Goal: Check status: Check status

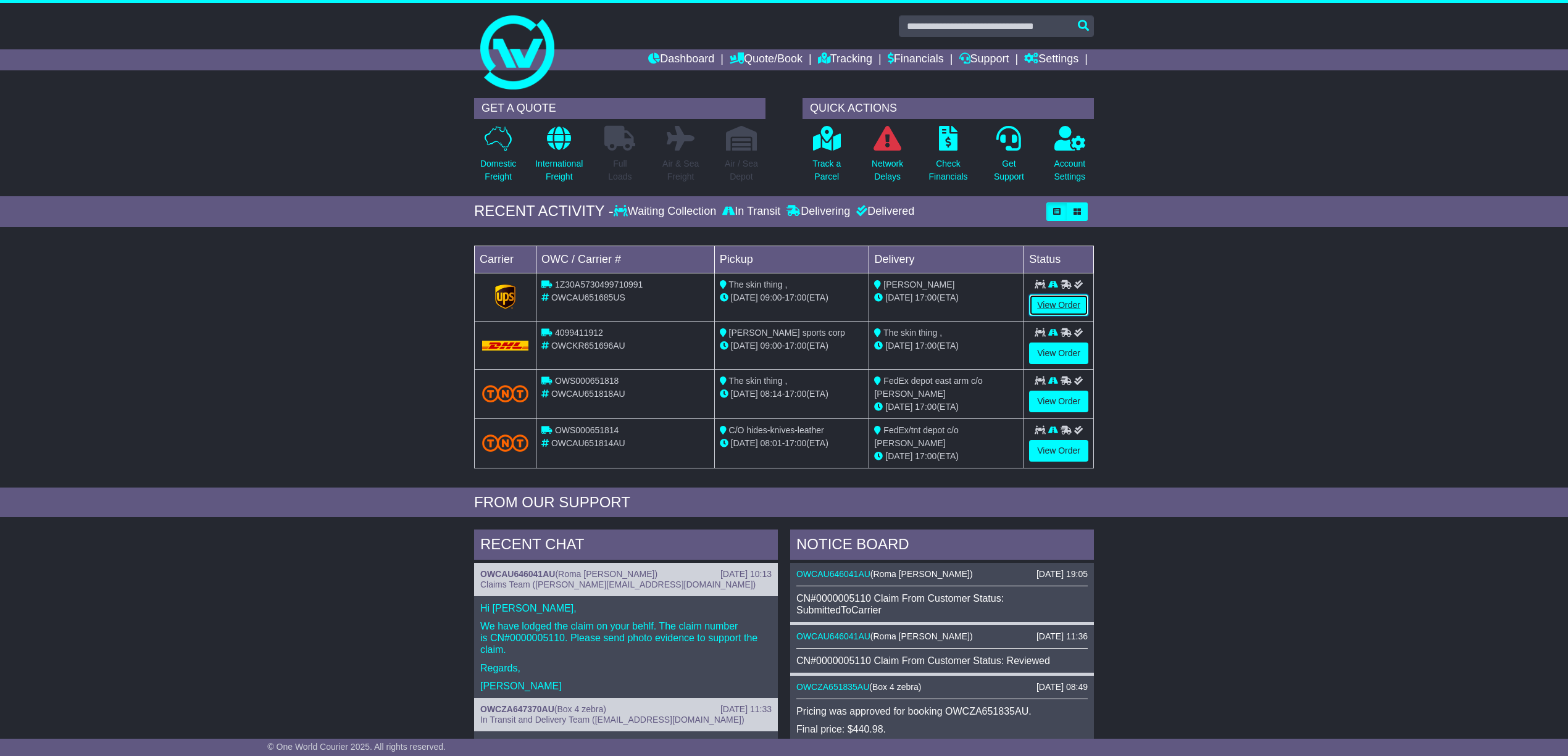
click at [1057, 302] on link "View Order" at bounding box center [1059, 306] width 59 height 22
click at [1055, 300] on link "View Order" at bounding box center [1059, 306] width 59 height 22
